Goal: Use online tool/utility: Utilize a website feature to perform a specific function

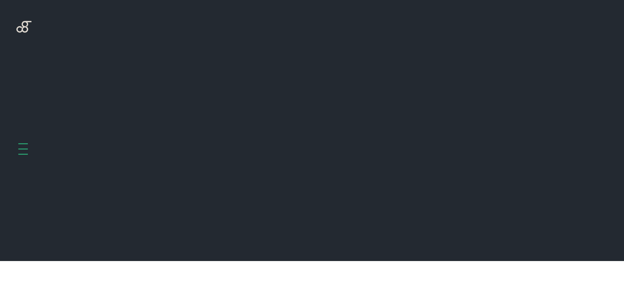
scroll to position [261, 0]
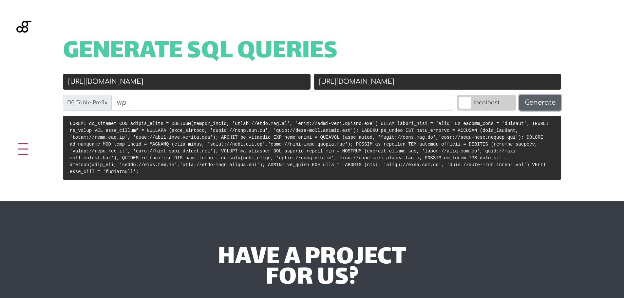
click at [546, 101] on button "Generate" at bounding box center [540, 103] width 42 height 16
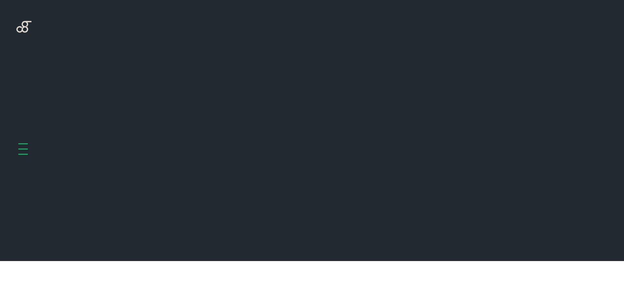
scroll to position [261, 0]
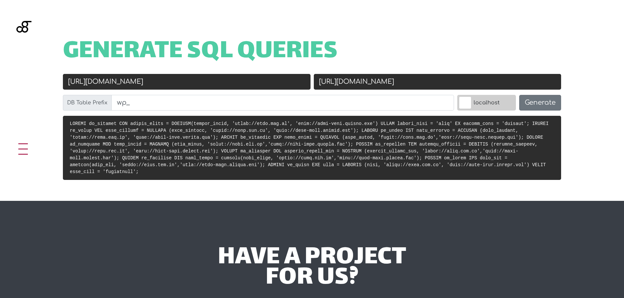
click at [144, 62] on span "Generate SQL Queries" at bounding box center [200, 52] width 275 height 20
click at [148, 79] on input "[URL][DOMAIN_NAME]" at bounding box center [187, 82] width 248 height 16
click at [458, 82] on input "http://acig-back.docker.com" at bounding box center [438, 82] width 248 height 16
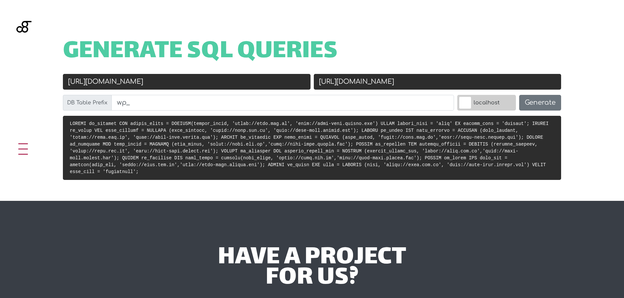
click at [458, 82] on input "http://acig-back.docker.com" at bounding box center [438, 82] width 248 height 16
click at [430, 84] on input "http://acig-back.docker.com" at bounding box center [438, 82] width 248 height 16
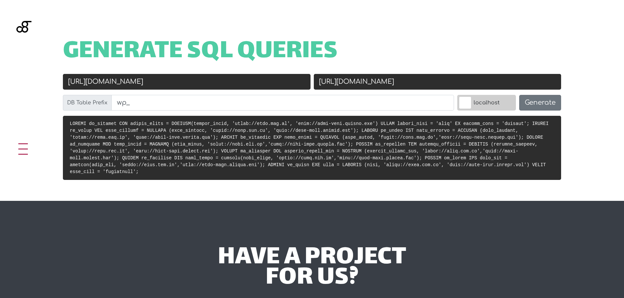
paste input "localhost:8000/"
type input "[URL]"
click at [550, 107] on button "Generate" at bounding box center [540, 103] width 42 height 16
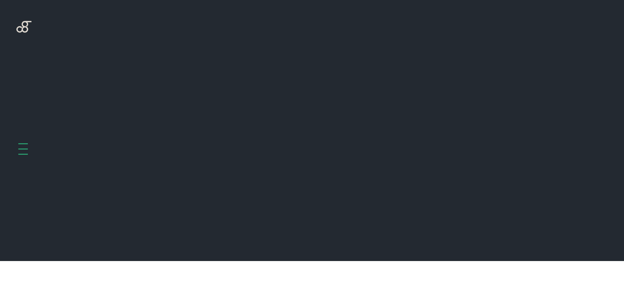
scroll to position [261, 0]
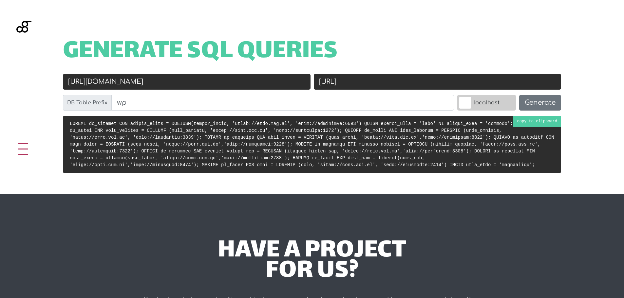
click at [209, 130] on code at bounding box center [312, 144] width 485 height 47
